Goal: Task Accomplishment & Management: Manage account settings

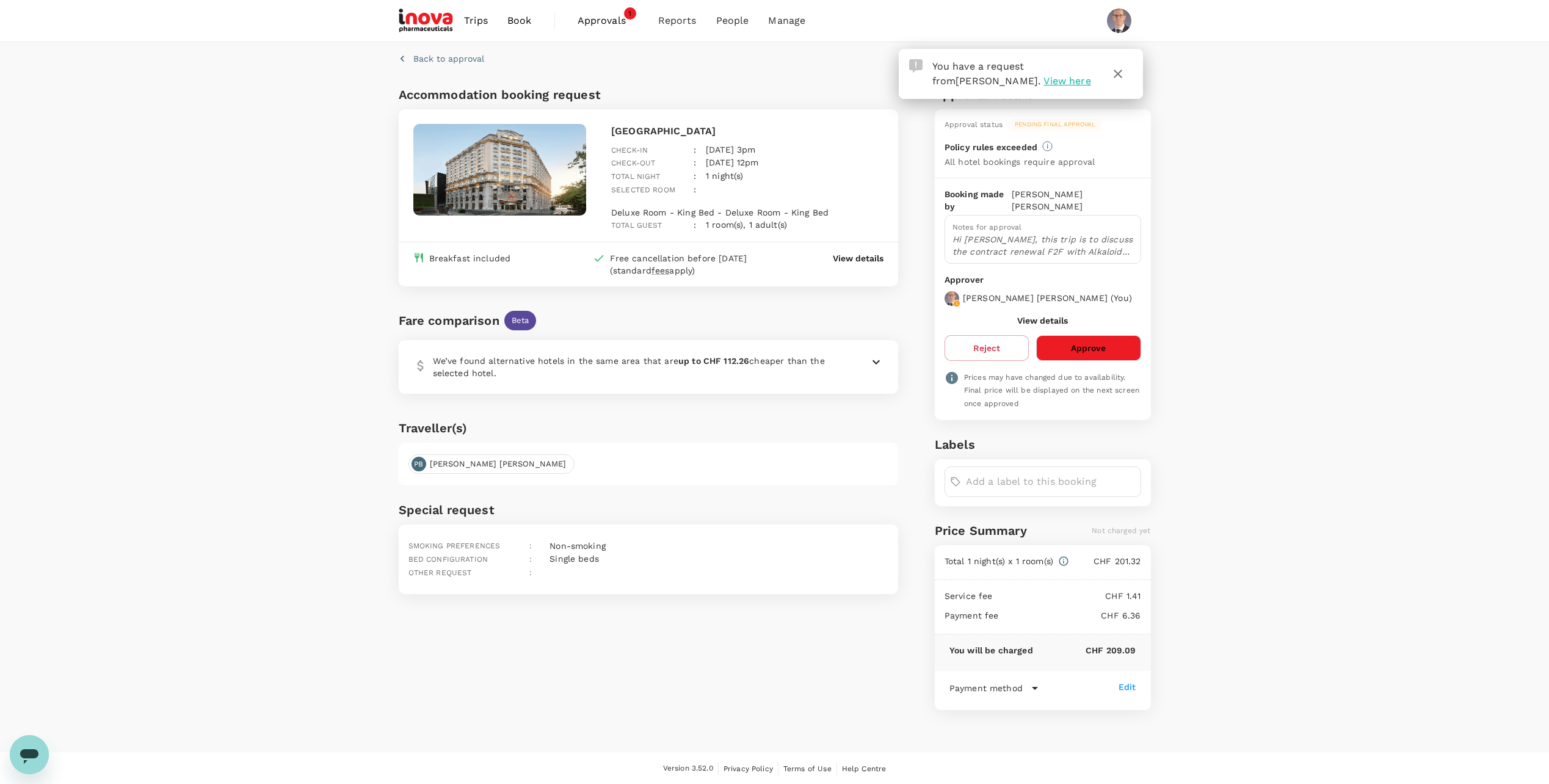
click at [1088, 335] on button "Approve" at bounding box center [1089, 348] width 105 height 26
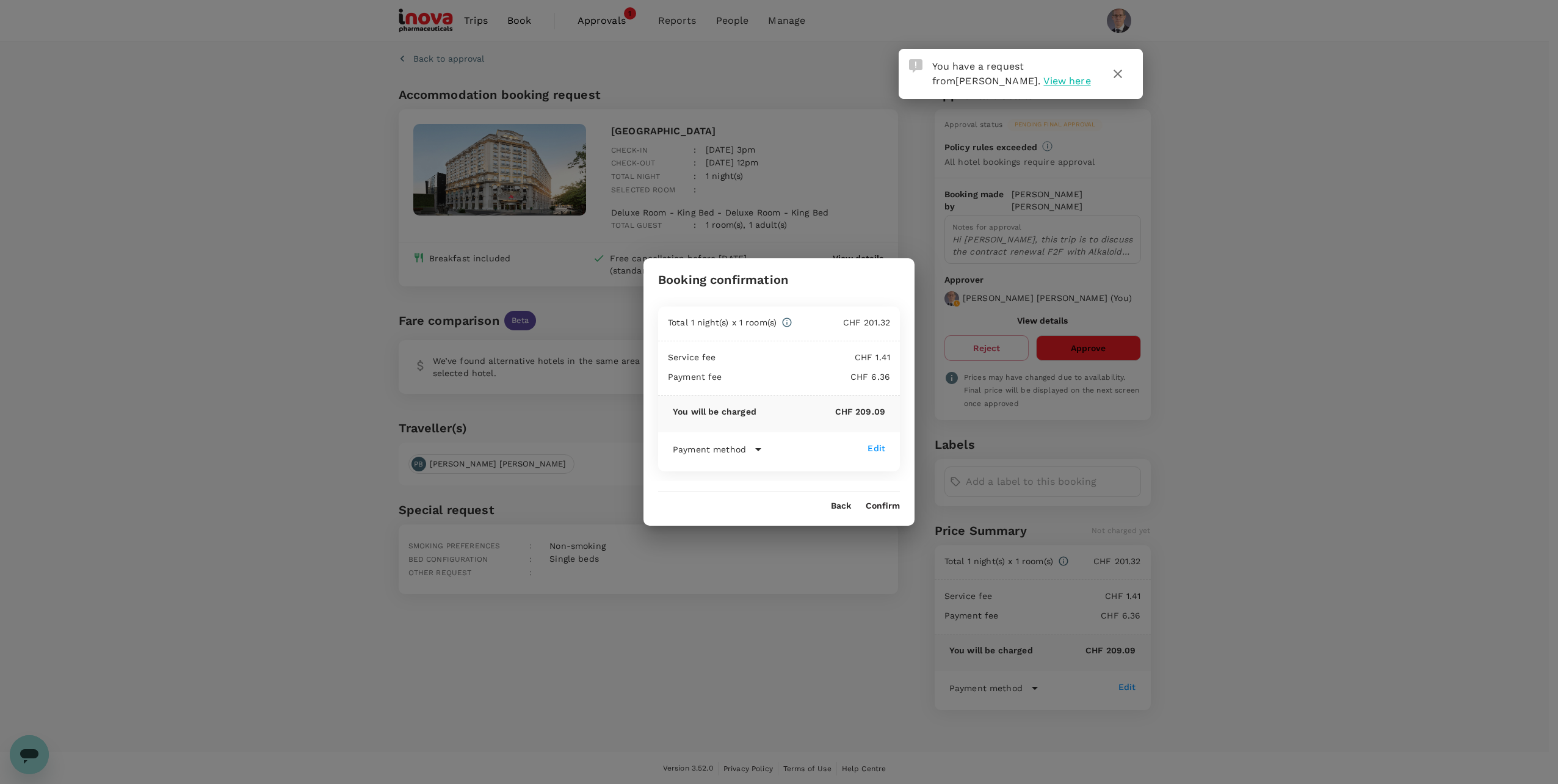
click at [890, 506] on button "Confirm" at bounding box center [882, 506] width 34 height 10
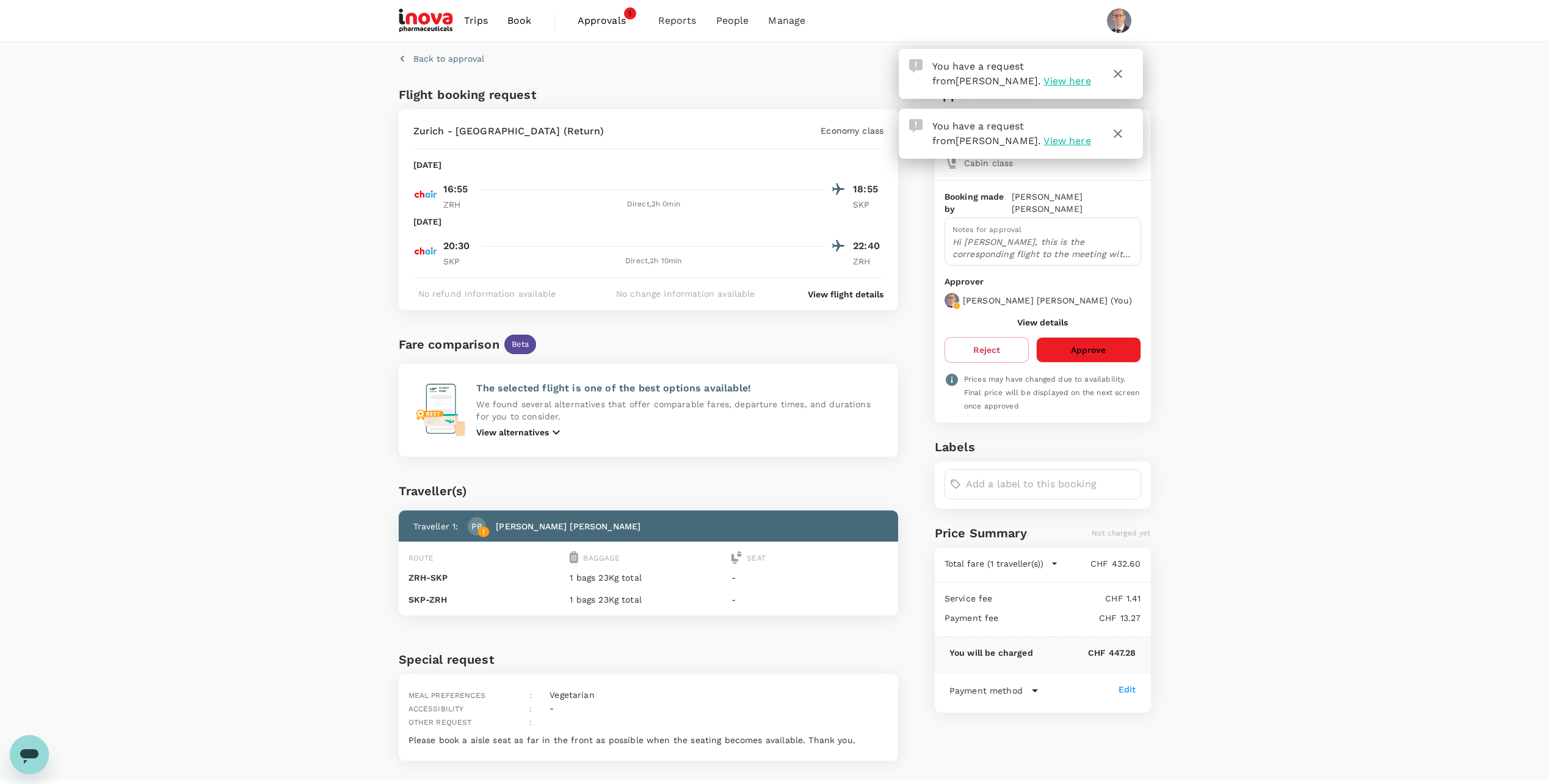
click at [1044, 83] on span "View here" at bounding box center [1067, 81] width 47 height 12
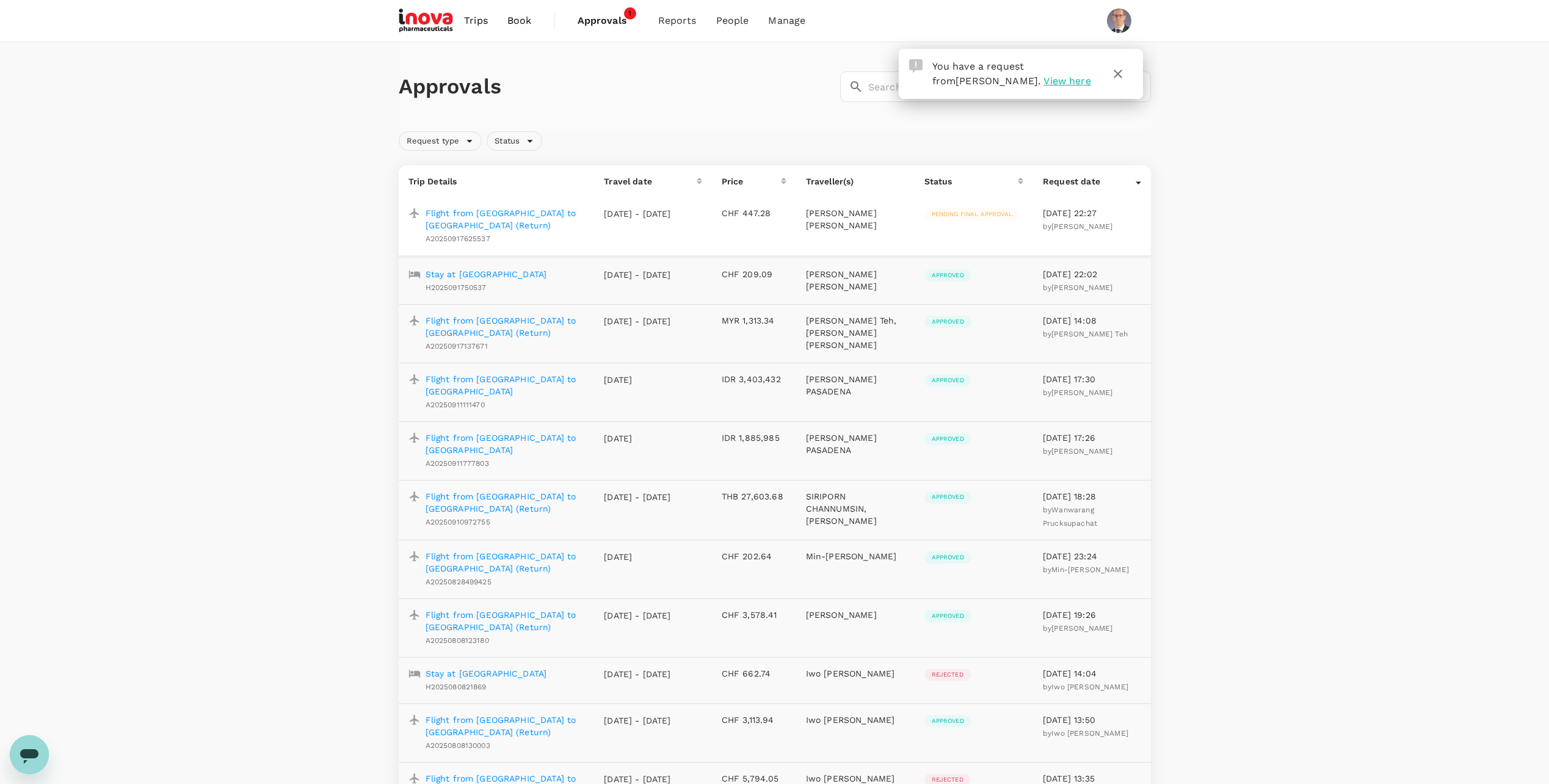
click at [529, 211] on p "Flight from Zurich to Skopje (Return)" at bounding box center [505, 219] width 160 height 25
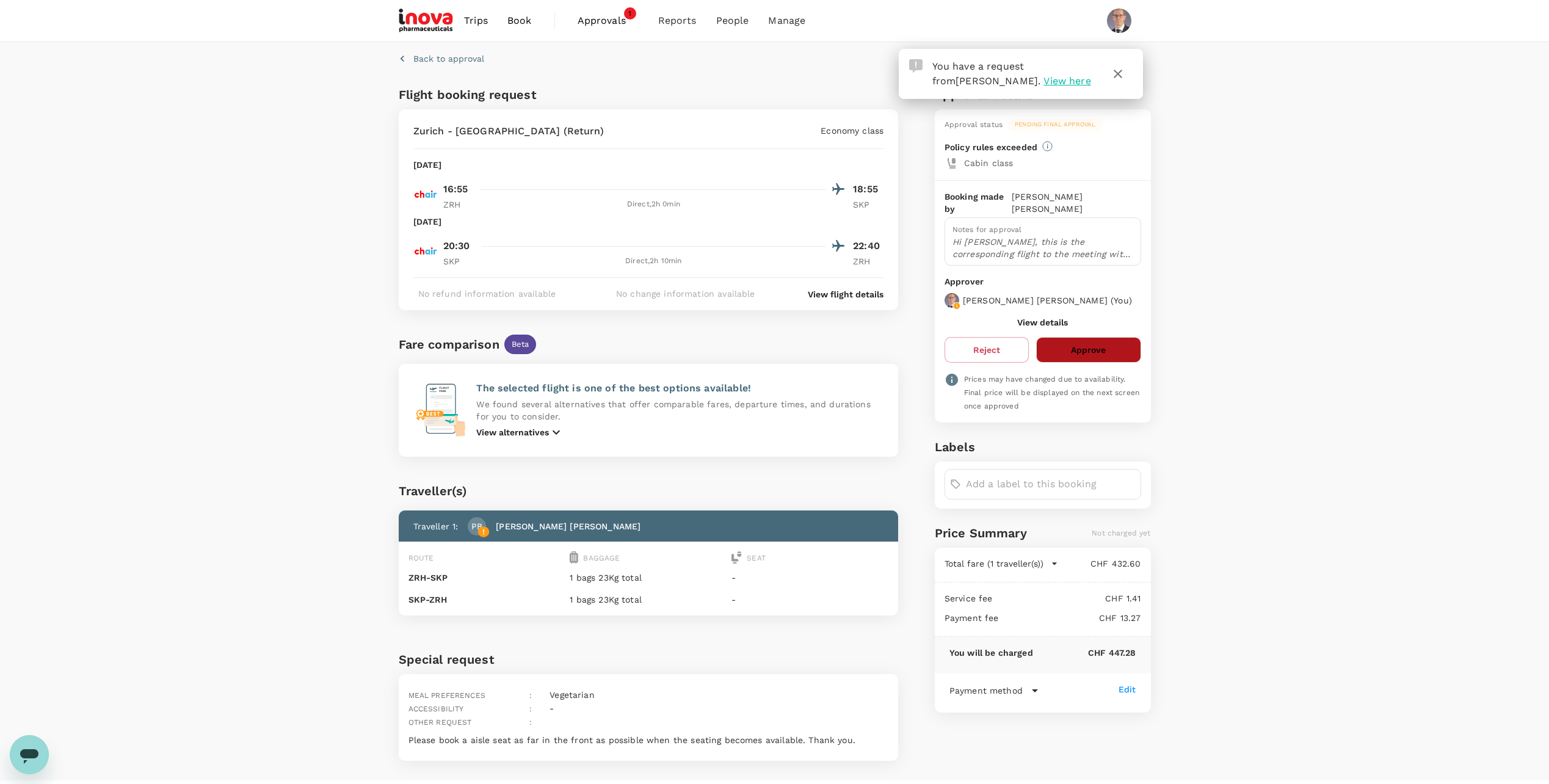
click at [1055, 337] on button "Approve" at bounding box center [1089, 349] width 105 height 26
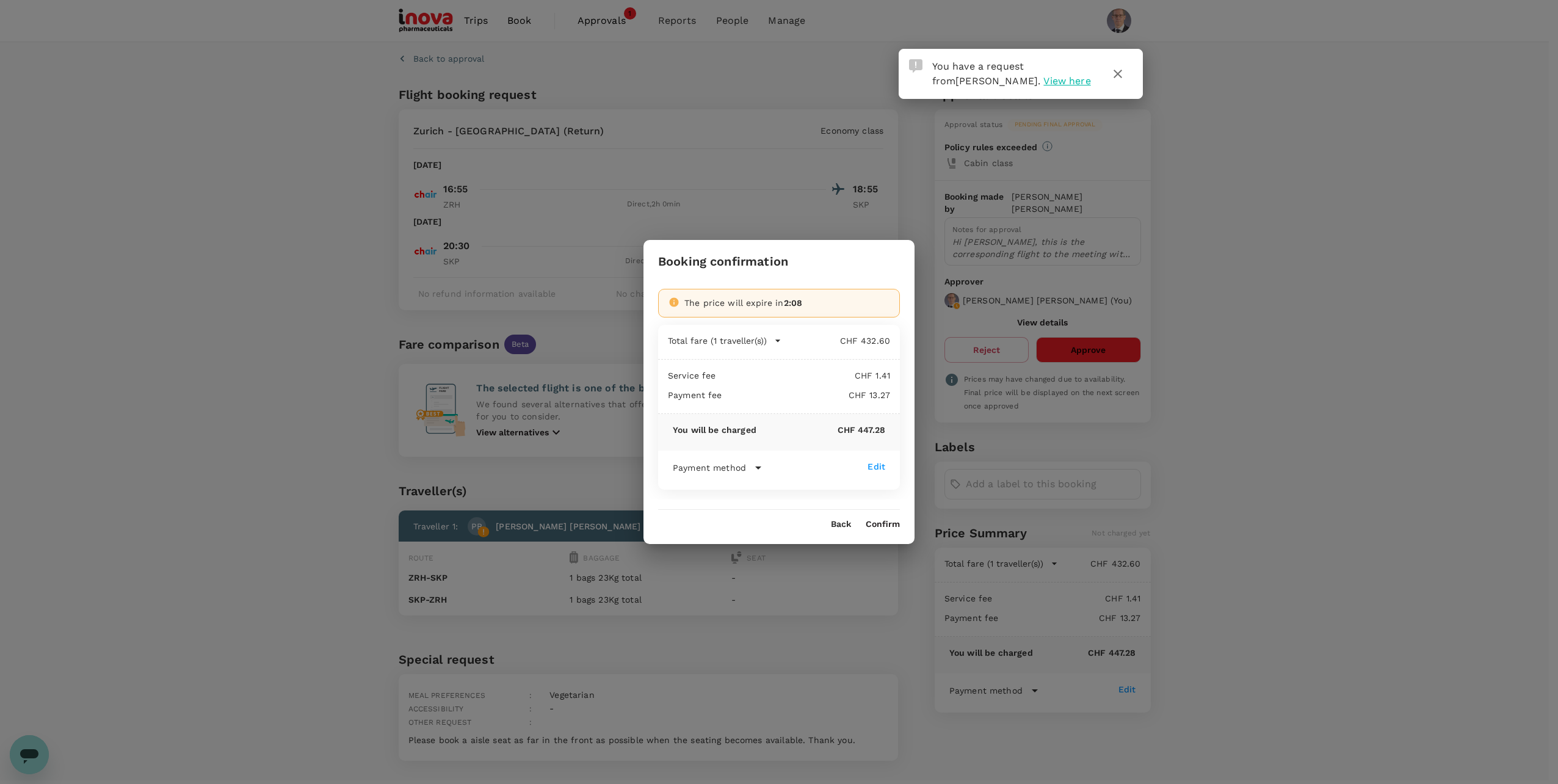
drag, startPoint x: 889, startPoint y: 521, endPoint x: 882, endPoint y: 522, distance: 7.1
click at [889, 521] on button "Confirm" at bounding box center [882, 524] width 34 height 10
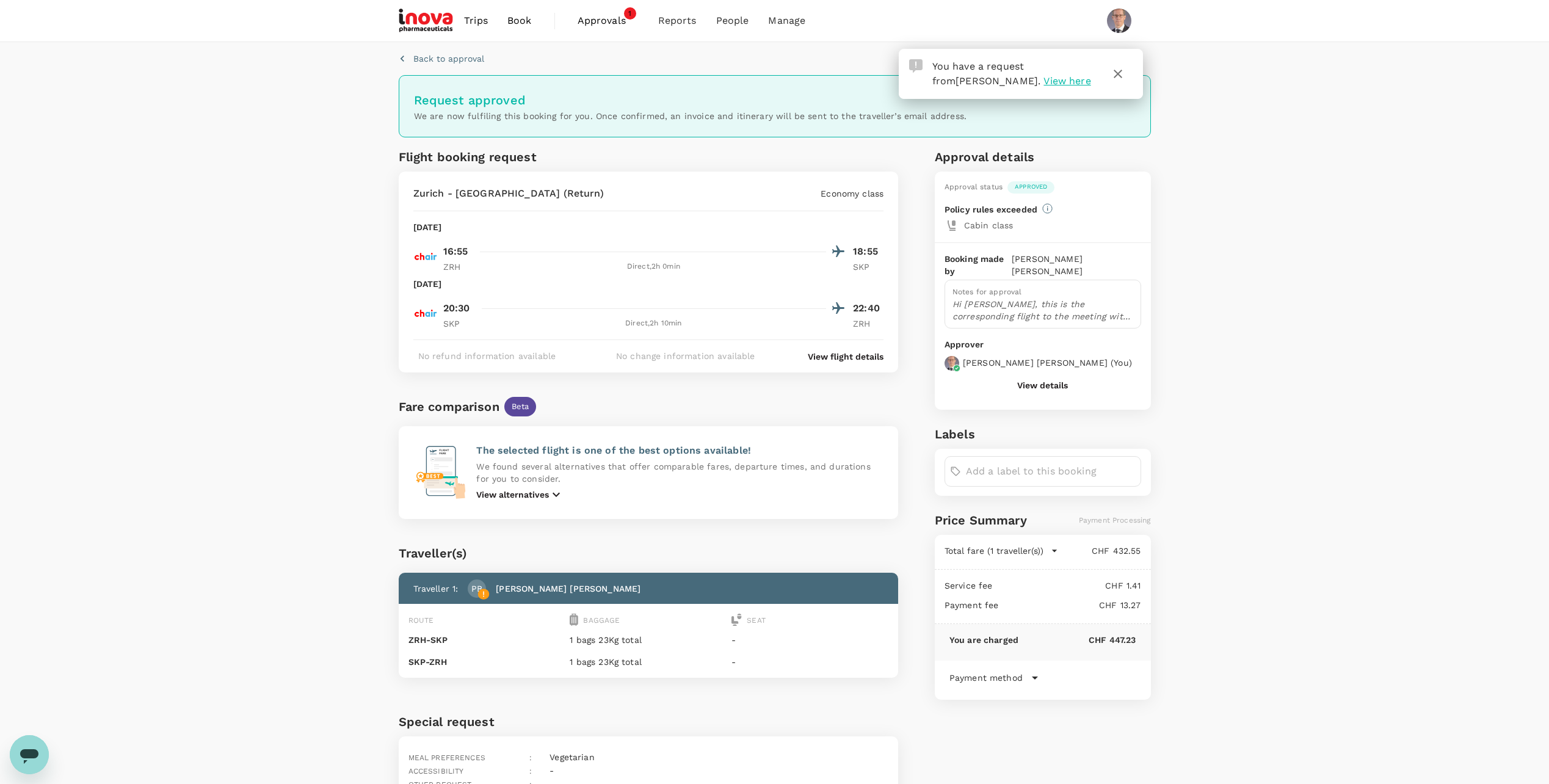
click at [592, 19] on span "Approvals" at bounding box center [608, 21] width 61 height 14
